Goal: Task Accomplishment & Management: Manage account settings

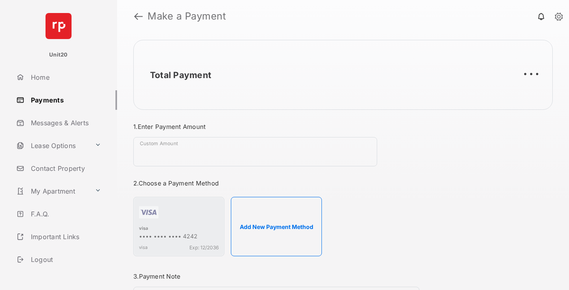
click at [63, 100] on link "Payments" at bounding box center [65, 100] width 104 height 20
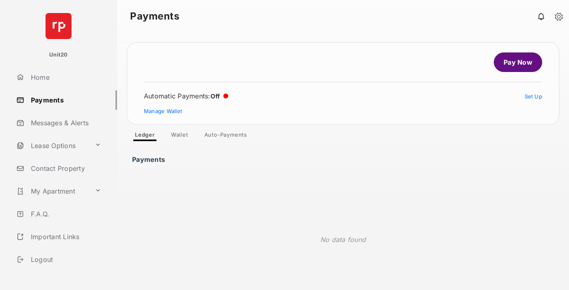
click at [226, 136] on link "Auto-Payments" at bounding box center [226, 136] width 56 height 10
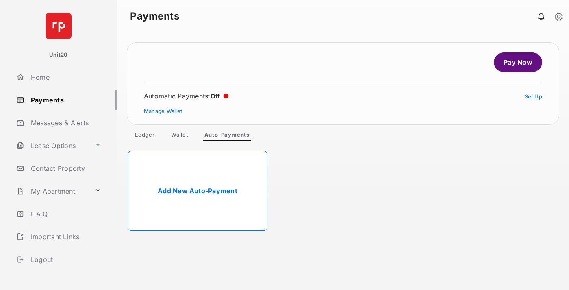
click at [198, 191] on link "Add New Auto-Payment" at bounding box center [198, 191] width 140 height 80
